Goal: Register for event/course

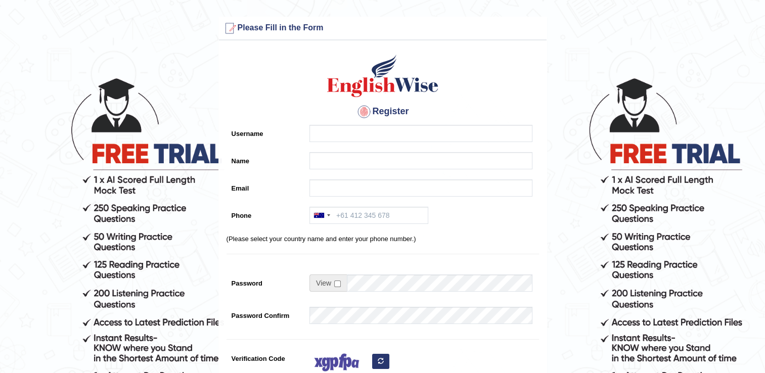
drag, startPoint x: 391, startPoint y: 143, endPoint x: 385, endPoint y: 137, distance: 8.6
click at [385, 137] on div at bounding box center [419, 136] width 228 height 22
click at [385, 137] on input "Username" at bounding box center [421, 133] width 223 height 17
type input "s"
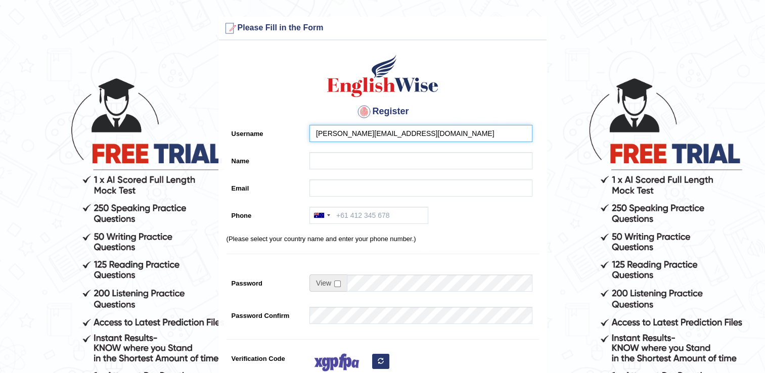
type input "s.kumar.whales@gmail.com"
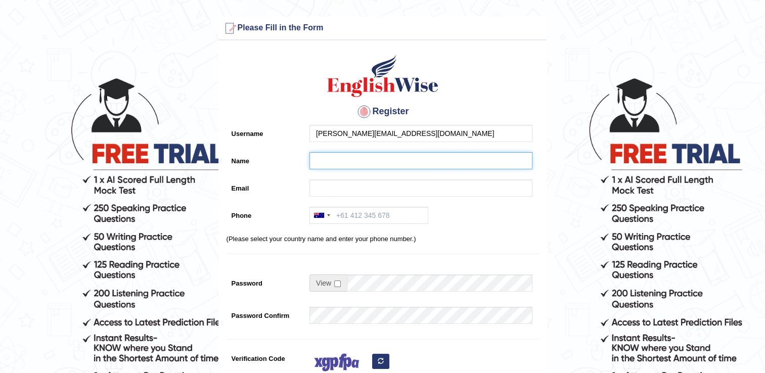
click at [401, 155] on input "Name" at bounding box center [421, 160] width 223 height 17
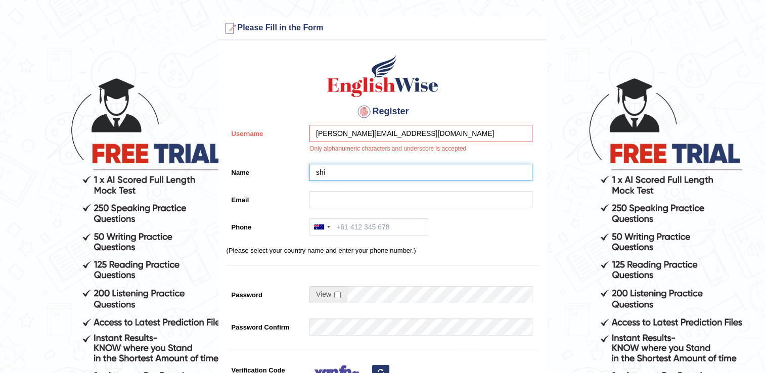
type input "shi"
click at [415, 140] on input "s.kumar.whales@gmail.com" at bounding box center [421, 133] width 223 height 17
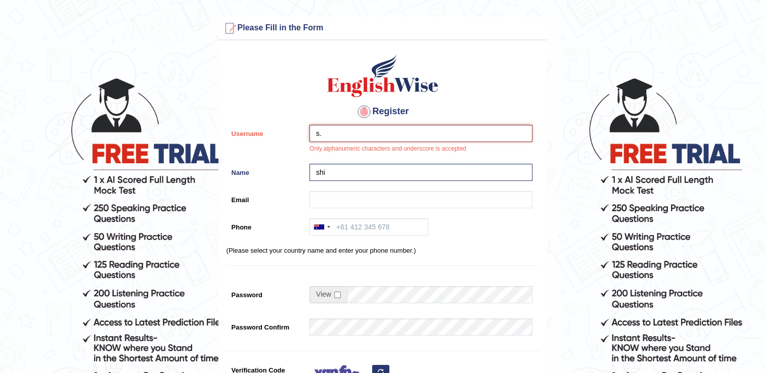
type input "s"
type input "shirdhart"
click at [414, 175] on input "shi" at bounding box center [421, 172] width 223 height 17
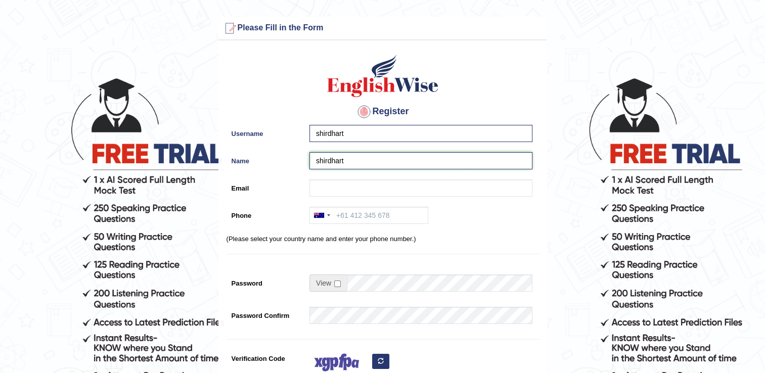
type input "shirdhart"
click at [394, 195] on input "Email" at bounding box center [421, 188] width 223 height 17
type input "s.kumar.whales@gmail.com"
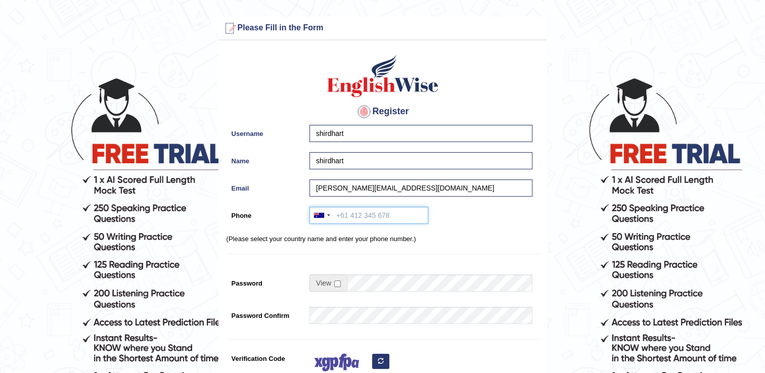
click at [357, 219] on input "Phone" at bounding box center [369, 215] width 119 height 17
type input "0481533052"
click at [340, 284] on input "checkbox" at bounding box center [337, 284] width 7 height 7
checkbox input "true"
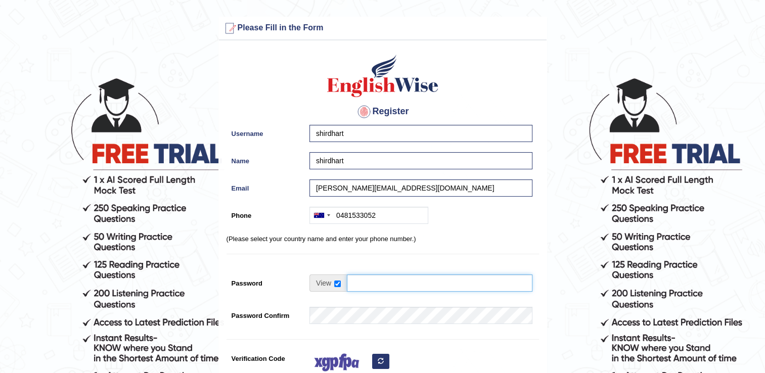
click at [361, 281] on input "Password" at bounding box center [440, 283] width 186 height 17
type input "SSkuma1234"
click at [567, 280] on form "Please fix the following errors: Please Fill in the Form Register Username shir…" at bounding box center [383, 284] width 762 height 535
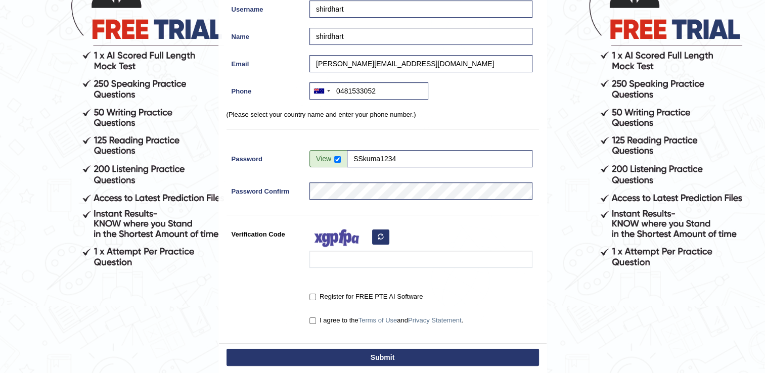
scroll to position [142, 0]
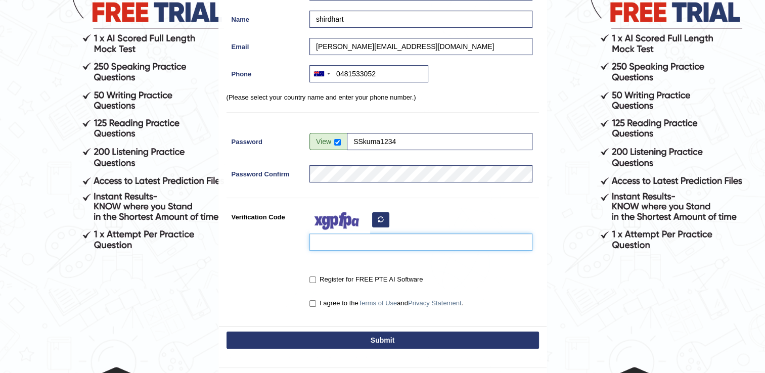
click at [343, 234] on input "Verification Code" at bounding box center [421, 242] width 223 height 17
type input "bayere"
click at [313, 278] on input "Register for FREE PTE AI Software" at bounding box center [313, 280] width 7 height 7
checkbox input "true"
click at [316, 302] on label "I agree to the Terms of Use and Privacy Statement ." at bounding box center [387, 303] width 154 height 10
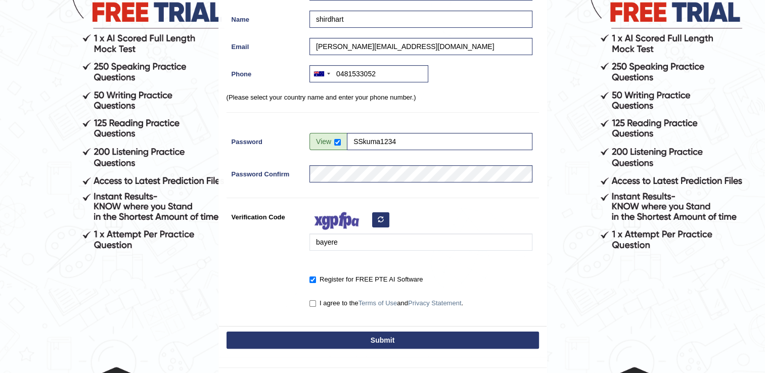
click at [316, 302] on input "I agree to the Terms of Use and Privacy Statement ." at bounding box center [313, 303] width 7 height 7
checkbox input "true"
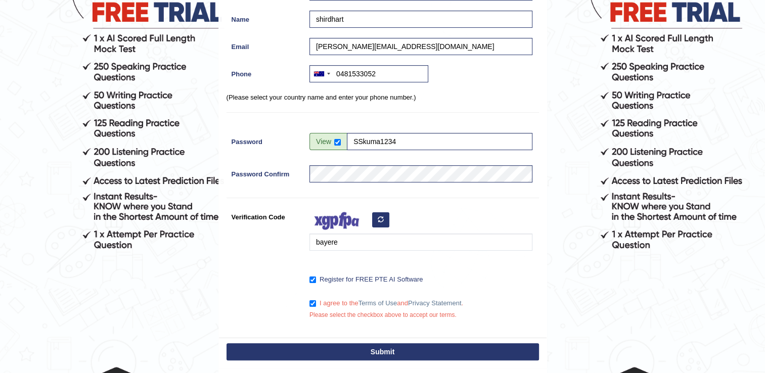
click at [397, 352] on button "Submit" at bounding box center [383, 351] width 313 height 17
type input "+61481533052"
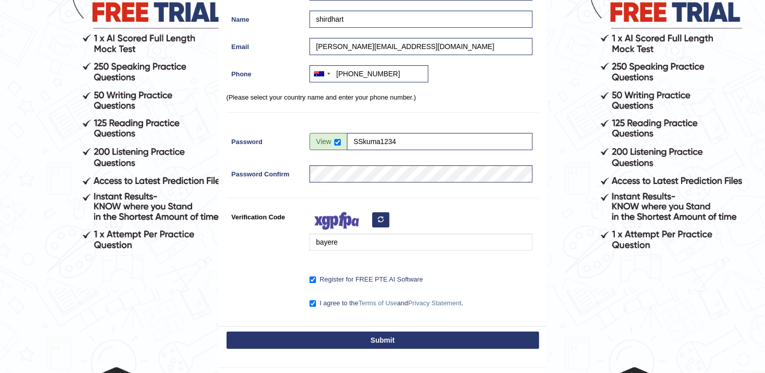
click at [743, 60] on form "Please fix the following errors: Please Fill in the Form Register Username shir…" at bounding box center [383, 142] width 762 height 535
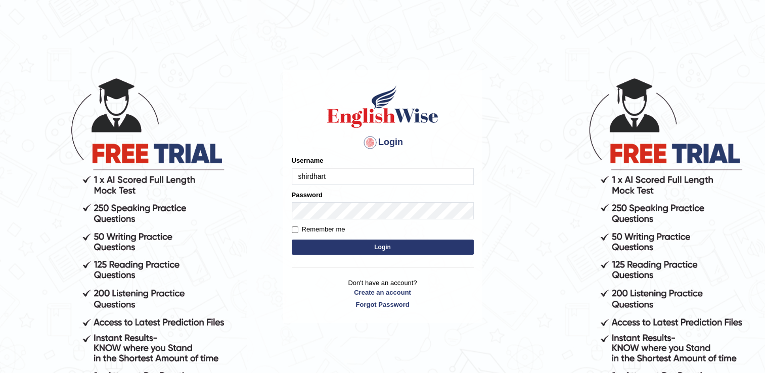
type input "shirdhart"
click at [409, 246] on button "Login" at bounding box center [383, 247] width 182 height 15
type input "shirdhart"
click at [293, 227] on input "Remember me" at bounding box center [295, 230] width 7 height 7
checkbox input "true"
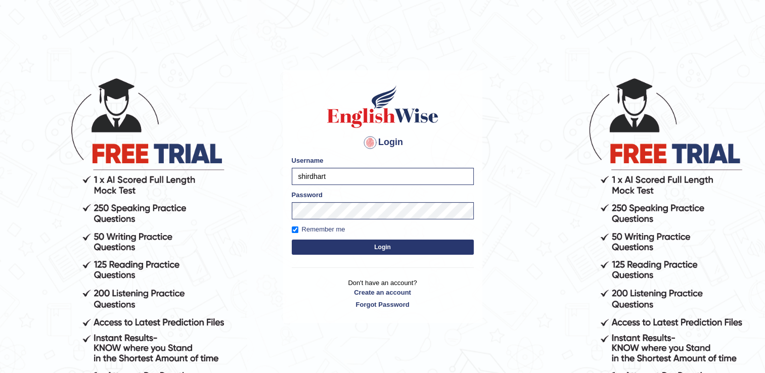
click at [412, 254] on form "Please fix the following errors: Username shirdhart Password Remember me Login" at bounding box center [383, 207] width 182 height 102
click at [414, 251] on button "Login" at bounding box center [383, 247] width 182 height 15
drag, startPoint x: 749, startPoint y: 184, endPoint x: 724, endPoint y: 153, distance: 40.0
click at [724, 153] on body "Login Please fix the following errors: Username shirdhart Password Remember me …" at bounding box center [382, 224] width 765 height 373
click at [478, 28] on html "Login Please fix the following errors: Username shirdhart Password Remember me …" at bounding box center [382, 186] width 765 height 373
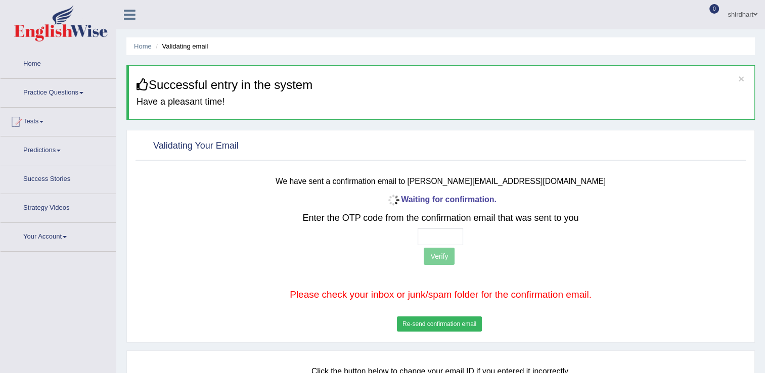
click at [141, 84] on icon at bounding box center [143, 84] width 12 height 12
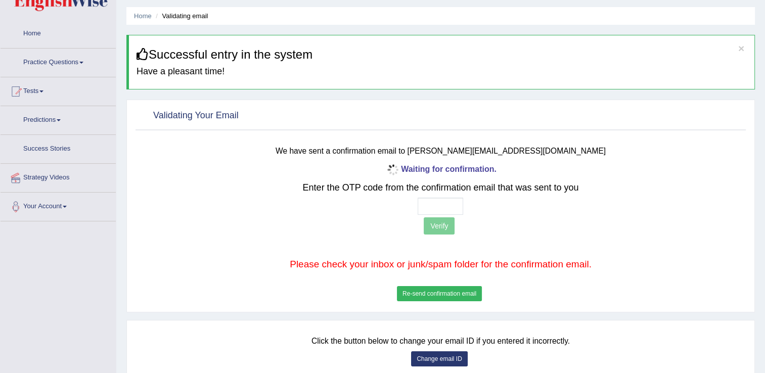
scroll to position [28, 0]
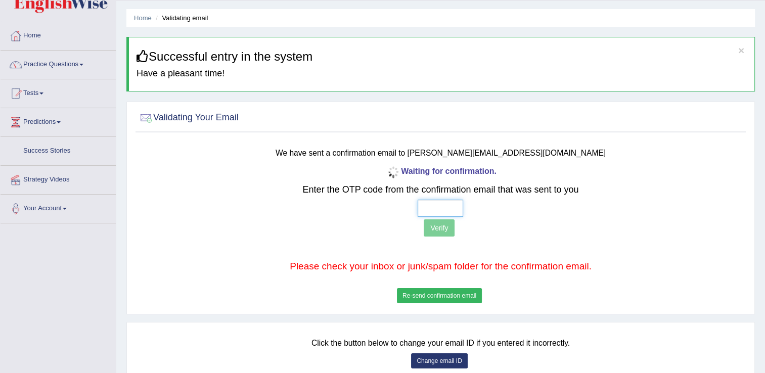
click at [439, 209] on input "text" at bounding box center [441, 208] width 46 height 17
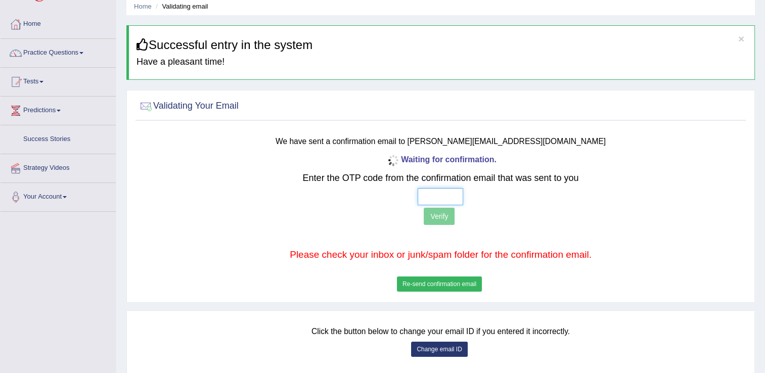
scroll to position [0, 0]
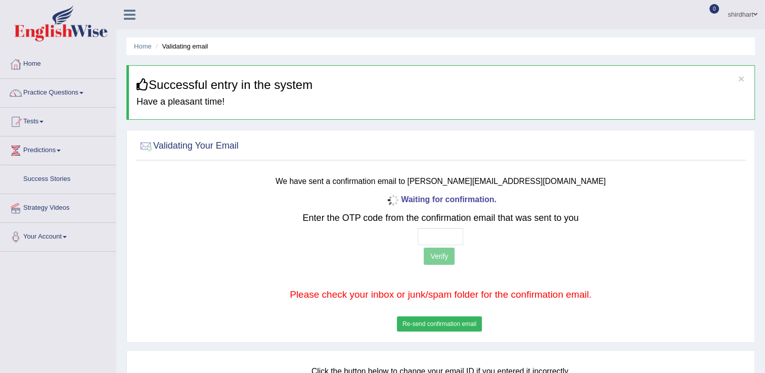
click at [54, 152] on link "Predictions" at bounding box center [58, 149] width 115 height 25
click at [36, 118] on link "Tests" at bounding box center [58, 120] width 115 height 25
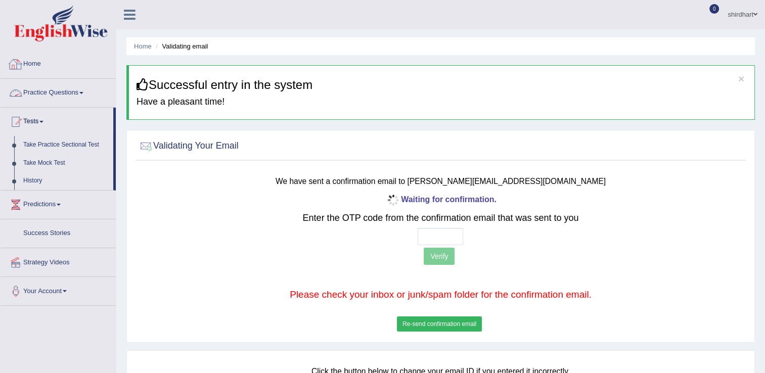
click at [78, 96] on link "Practice Questions" at bounding box center [58, 91] width 115 height 25
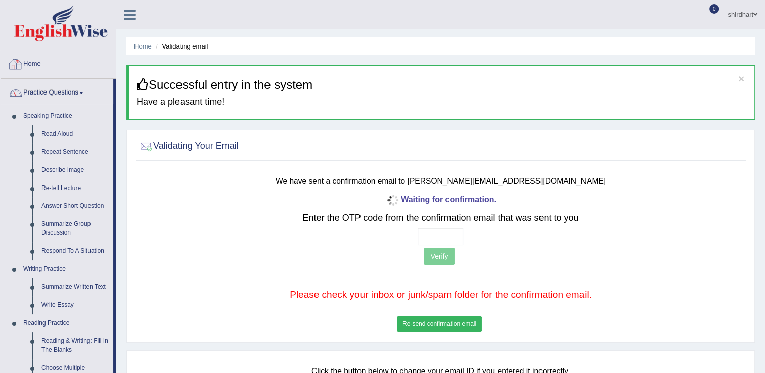
click at [31, 65] on link "Home" at bounding box center [58, 62] width 115 height 25
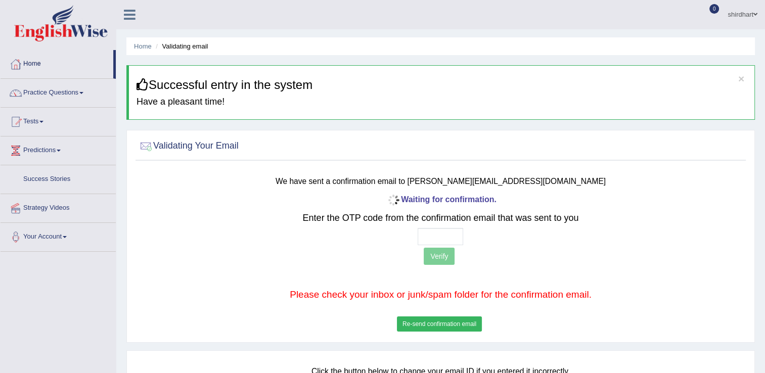
click at [750, 15] on link "shirdhart" at bounding box center [742, 13] width 45 height 26
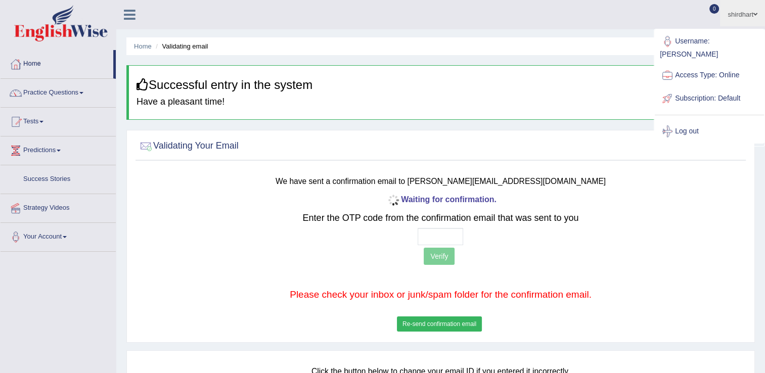
click at [698, 125] on link "Log out" at bounding box center [709, 131] width 109 height 23
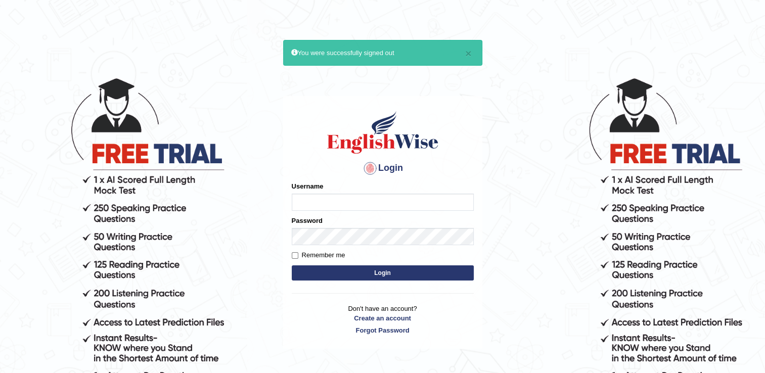
type input "shirdhart"
click at [295, 256] on input "Remember me" at bounding box center [295, 255] width 7 height 7
checkbox input "true"
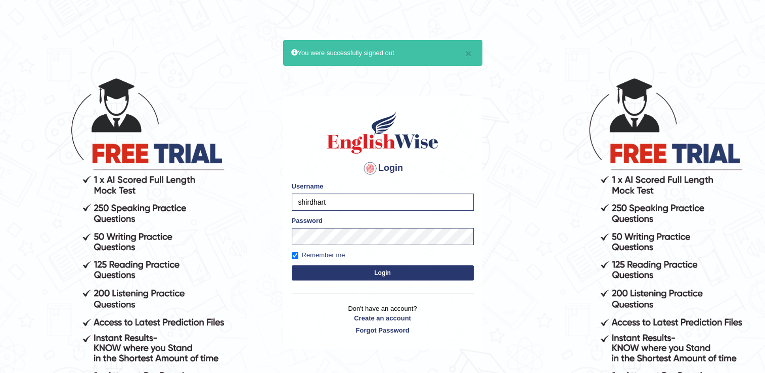
click at [338, 271] on button "Login" at bounding box center [383, 273] width 182 height 15
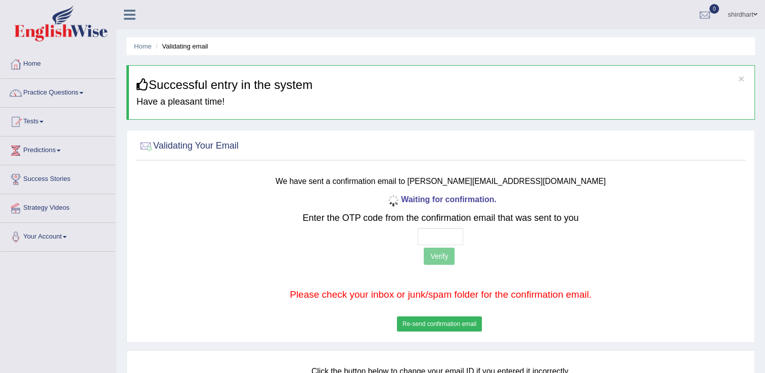
click at [466, 202] on b "Waiting for confirmation." at bounding box center [441, 199] width 112 height 9
click at [417, 325] on button "Re-send confirmation email" at bounding box center [439, 324] width 85 height 15
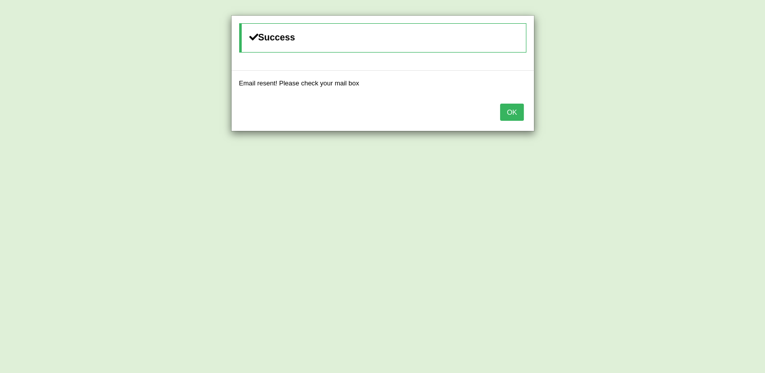
click at [516, 110] on button "OK" at bounding box center [511, 112] width 23 height 17
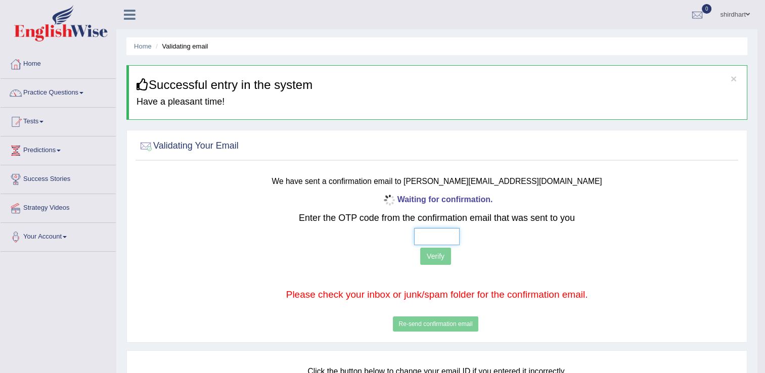
click at [440, 229] on input "text" at bounding box center [437, 236] width 46 height 17
type input "2 0 2 6"
click at [441, 252] on button "Verify" at bounding box center [435, 256] width 31 height 17
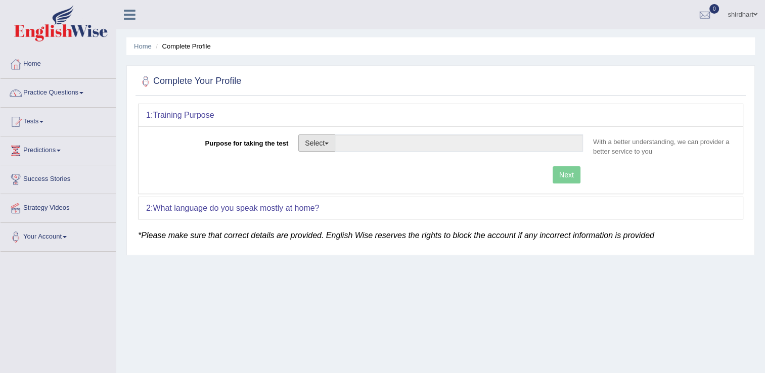
click at [324, 144] on button "Select" at bounding box center [316, 143] width 37 height 17
click at [354, 183] on link "Permanent Residency" at bounding box center [344, 177] width 90 height 13
type input "Permanent Residency"
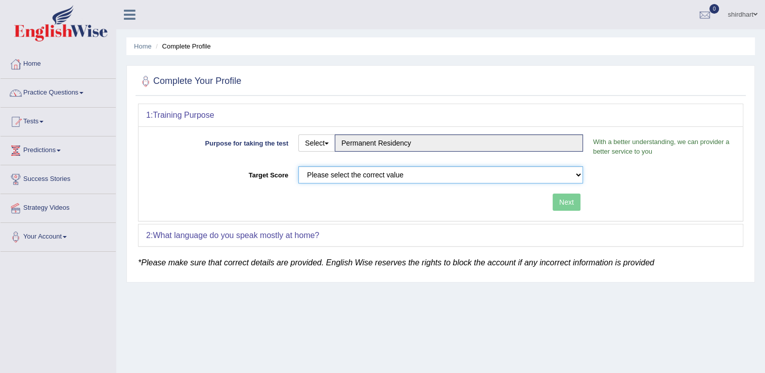
click at [374, 179] on select "Please select the correct value 50 (6 bands) 58 (6.5 bands) 65 (7 bands) 79 (8 …" at bounding box center [440, 174] width 285 height 17
select select "58"
click at [298, 166] on select "Please select the correct value 50 (6 bands) 58 (6.5 bands) 65 (7 bands) 79 (8 …" at bounding box center [440, 174] width 285 height 17
click at [561, 206] on button "Next" at bounding box center [567, 202] width 28 height 17
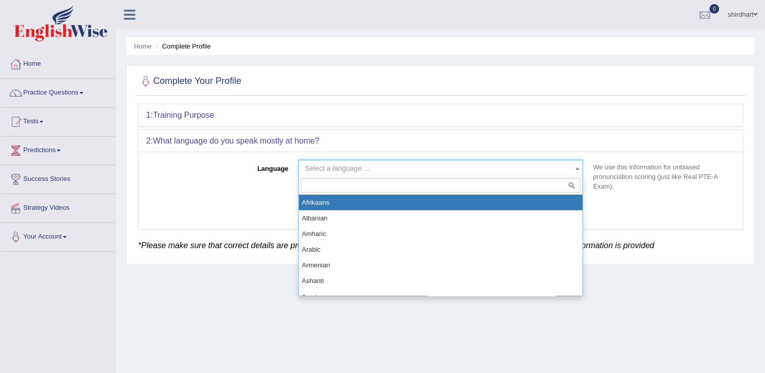
click at [396, 166] on span "Select a language ..." at bounding box center [438, 168] width 266 height 10
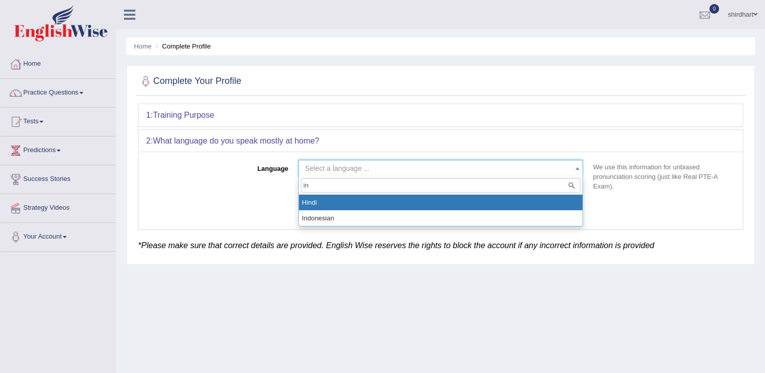
type input "i"
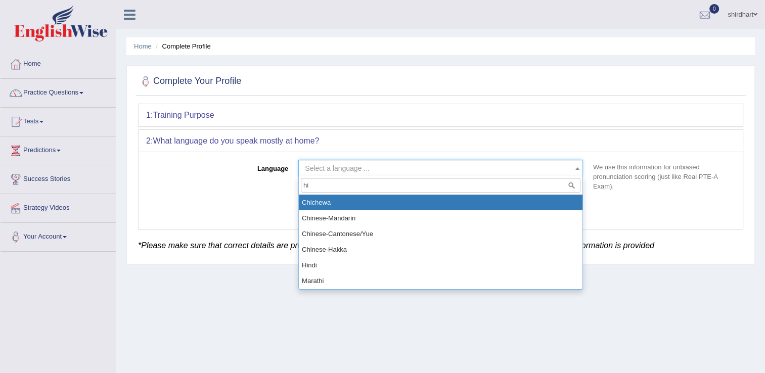
type input "hin"
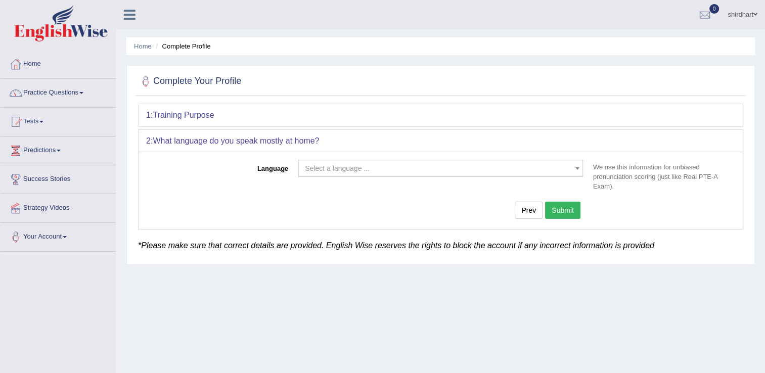
click at [366, 260] on div "Complete Your Profile 1: Training Purpose Purpose for taking the test Select St…" at bounding box center [440, 165] width 629 height 200
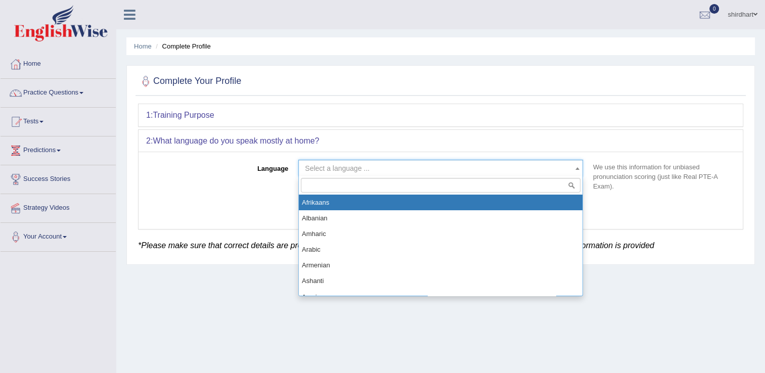
click at [575, 167] on span at bounding box center [578, 168] width 10 height 16
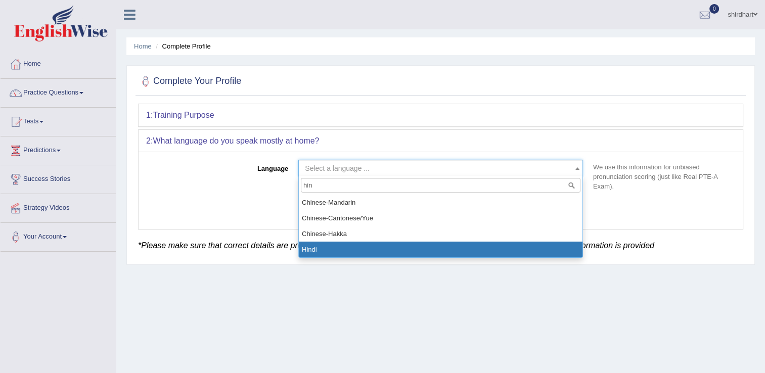
type input "hin"
select select "Hindi"
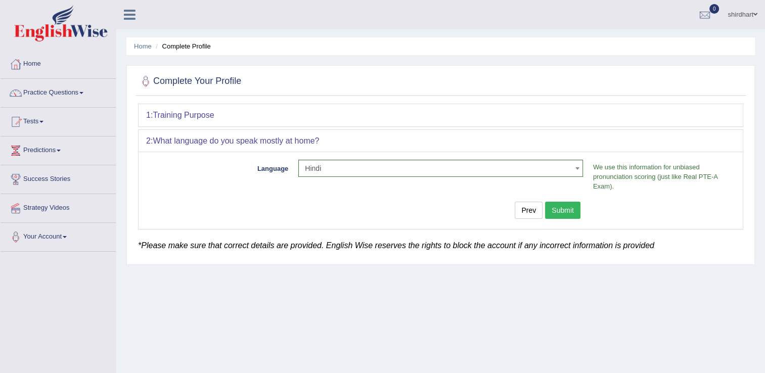
click at [572, 205] on button "Submit" at bounding box center [562, 210] width 35 height 17
click at [573, 212] on button "Submit" at bounding box center [562, 210] width 35 height 17
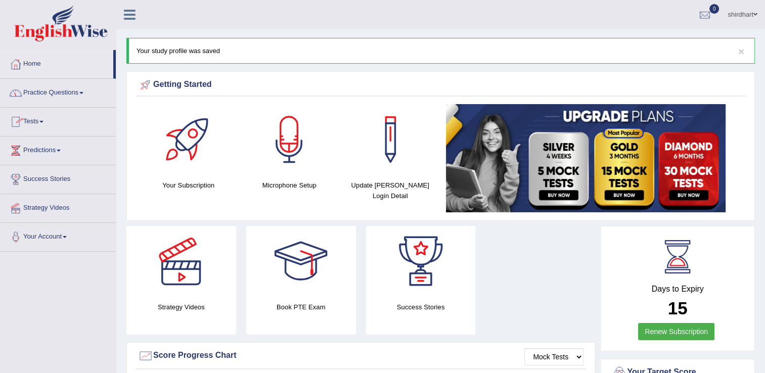
click at [39, 126] on link "Tests" at bounding box center [58, 120] width 115 height 25
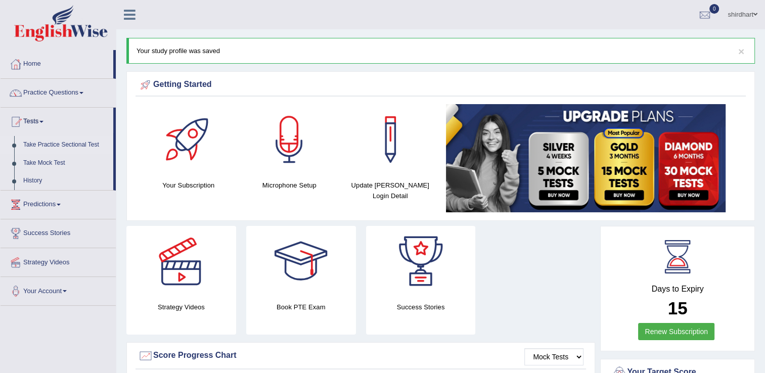
click at [60, 147] on link "Take Practice Sectional Test" at bounding box center [66, 145] width 95 height 18
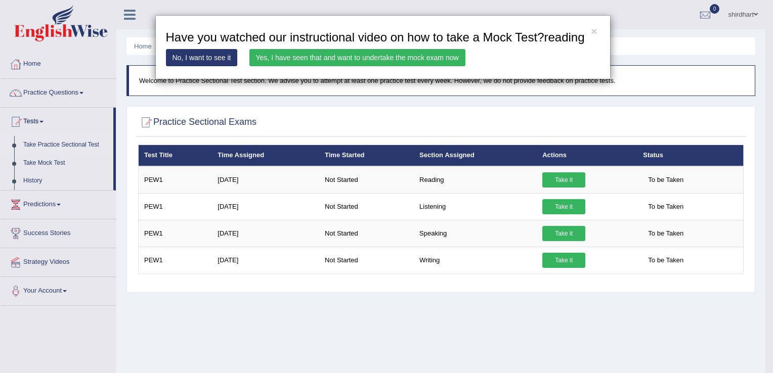
click at [209, 58] on link "No, I want to see it" at bounding box center [202, 57] width 72 height 17
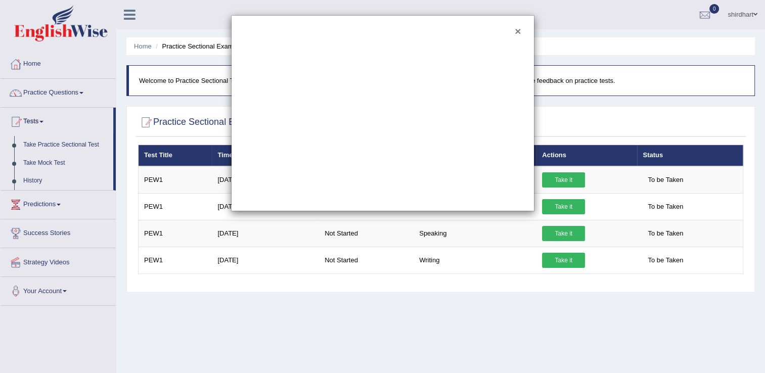
click at [518, 29] on button "×" at bounding box center [518, 31] width 6 height 11
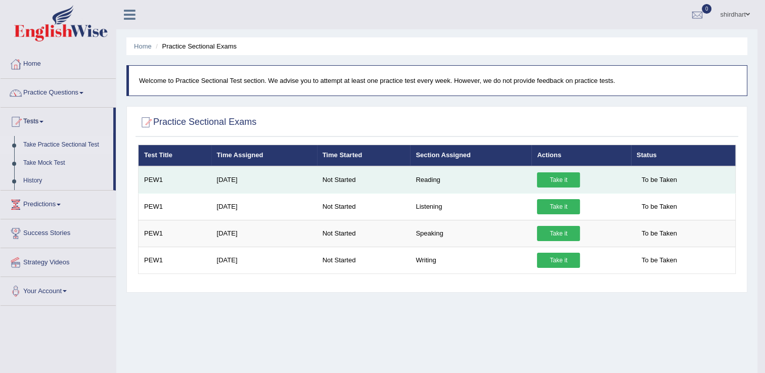
click at [554, 182] on link "Take it" at bounding box center [558, 179] width 43 height 15
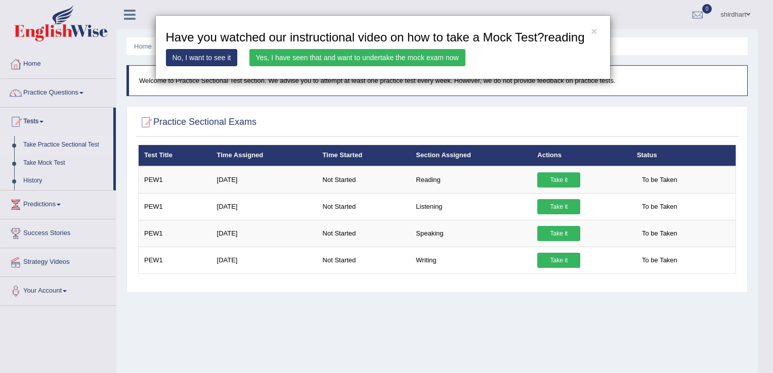
click at [225, 59] on link "No, I want to see it" at bounding box center [202, 57] width 72 height 17
